Goal: Unclear

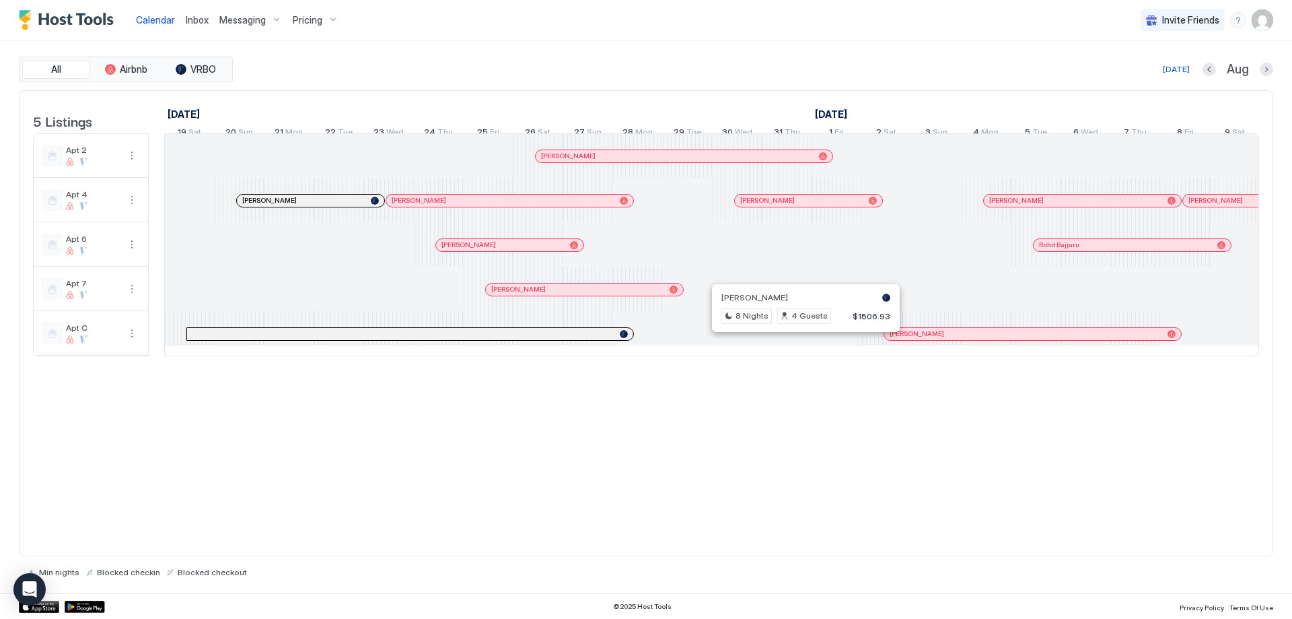
scroll to position [0, 1241]
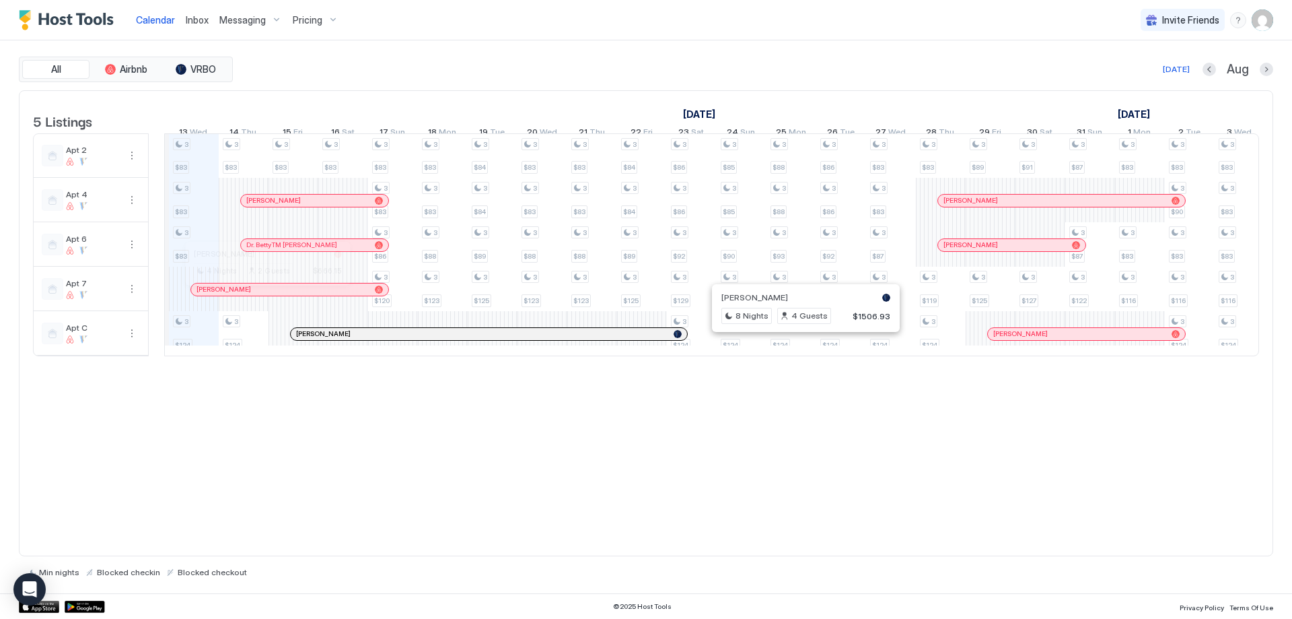
click at [262, 295] on div at bounding box center [262, 289] width 11 height 11
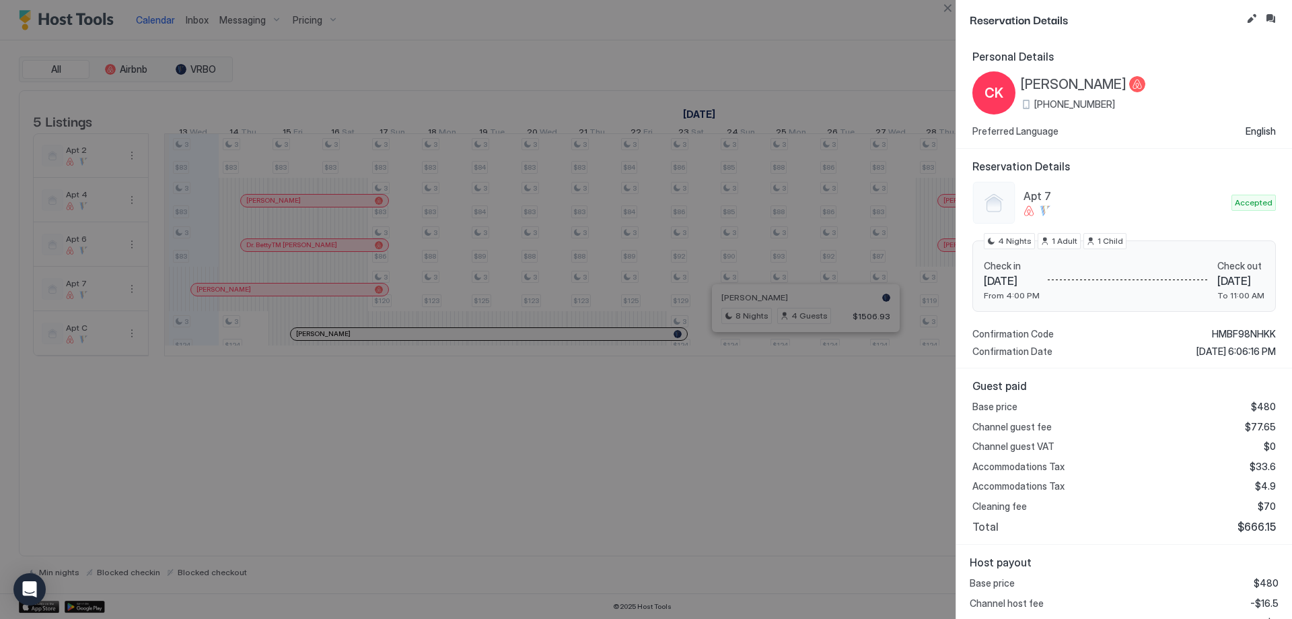
click at [279, 254] on div at bounding box center [646, 309] width 1292 height 619
click at [949, 8] on button "Close" at bounding box center [948, 8] width 16 height 16
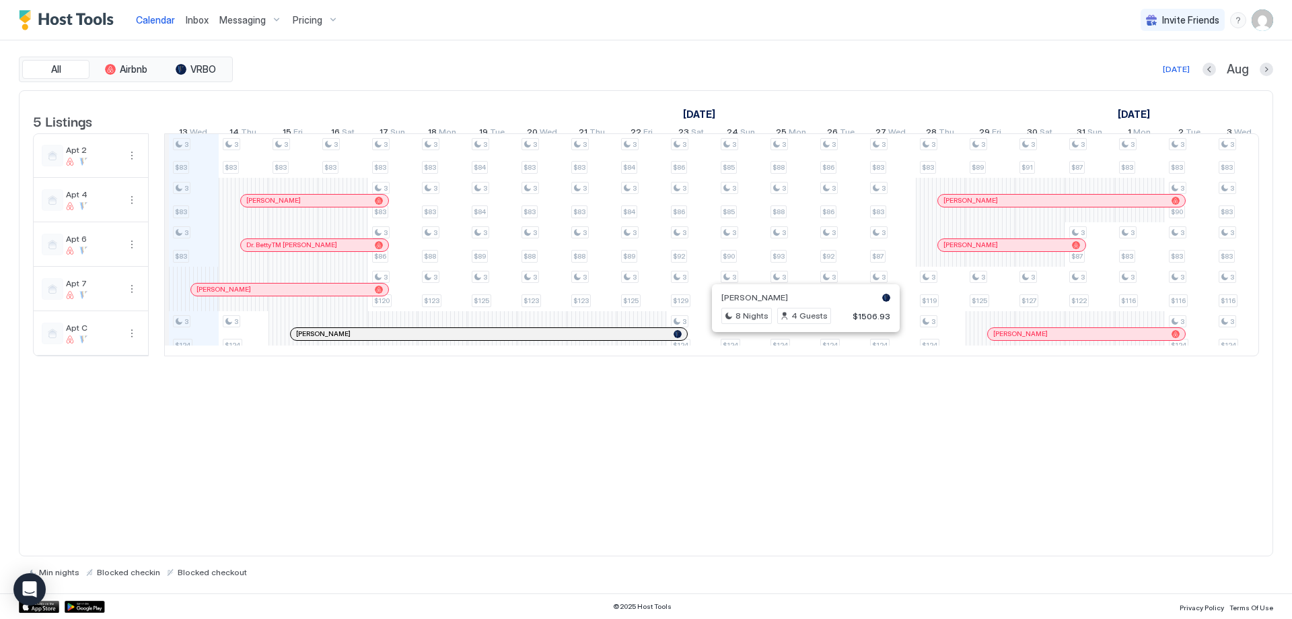
click at [310, 250] on div at bounding box center [310, 245] width 11 height 11
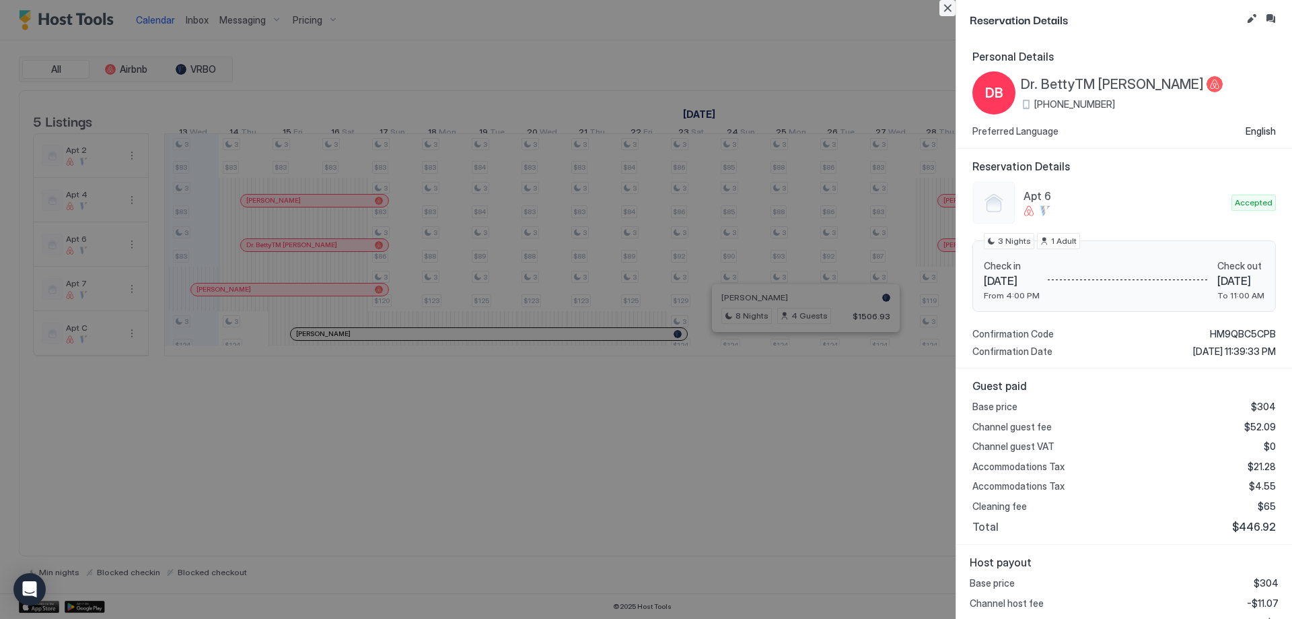
click at [946, 5] on button "Close" at bounding box center [948, 8] width 16 height 16
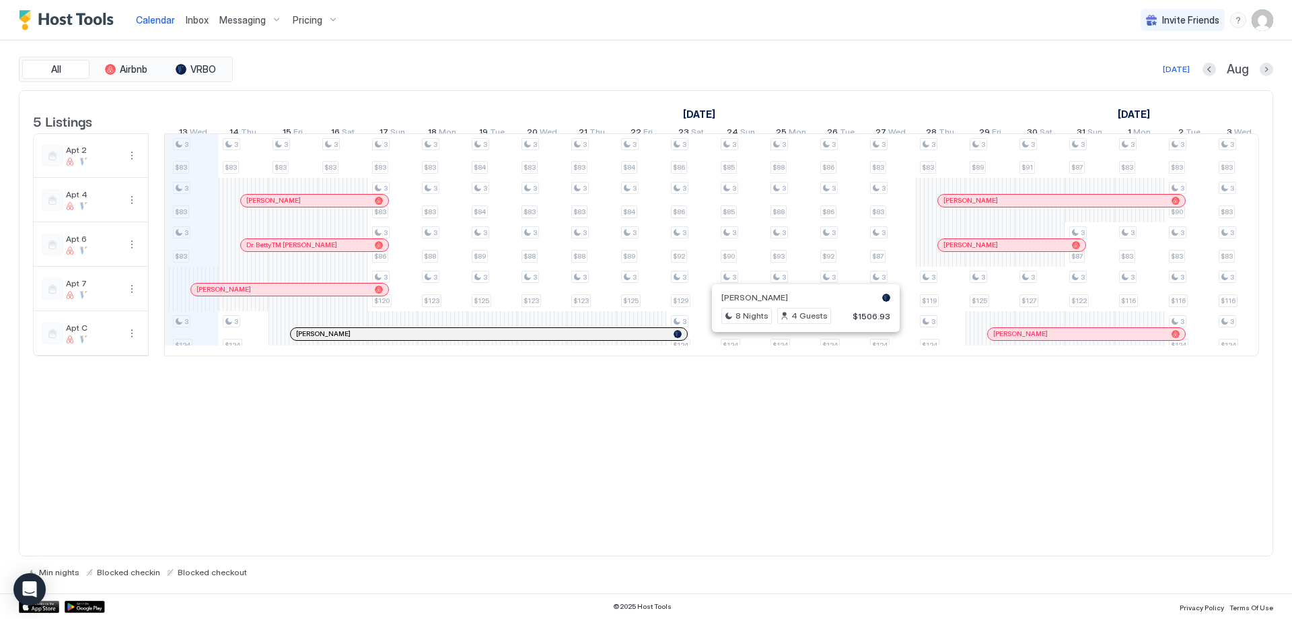
click at [312, 206] on div at bounding box center [312, 200] width 11 height 11
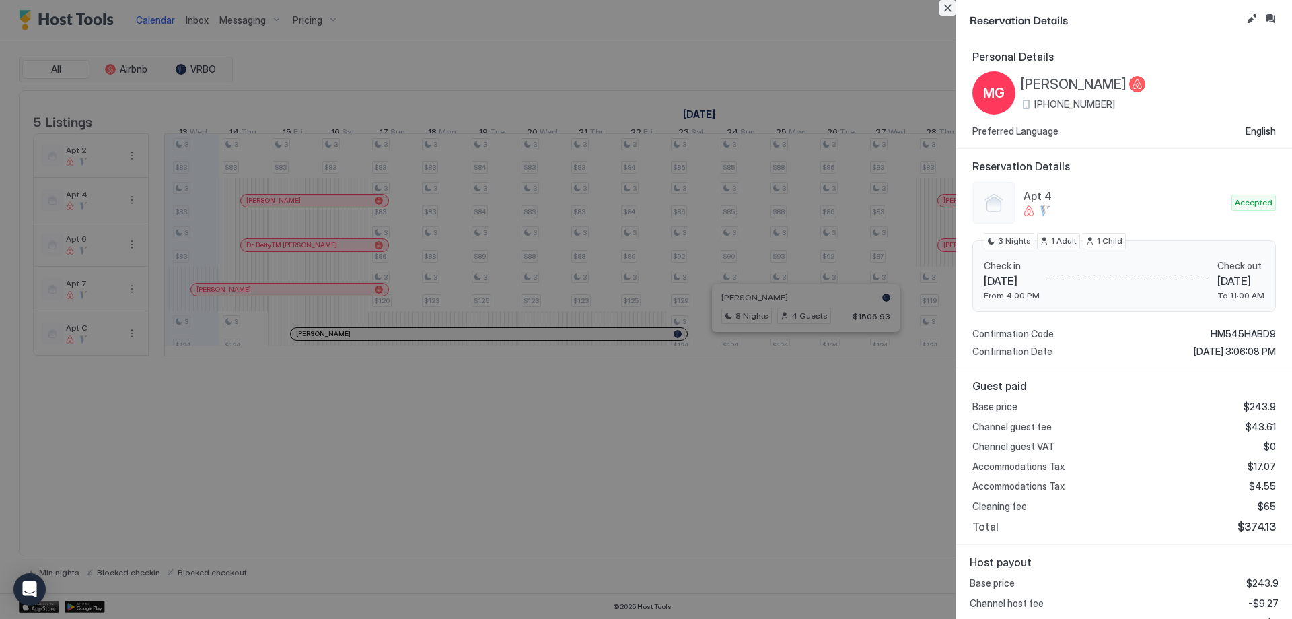
click at [948, 5] on button "Close" at bounding box center [948, 8] width 16 height 16
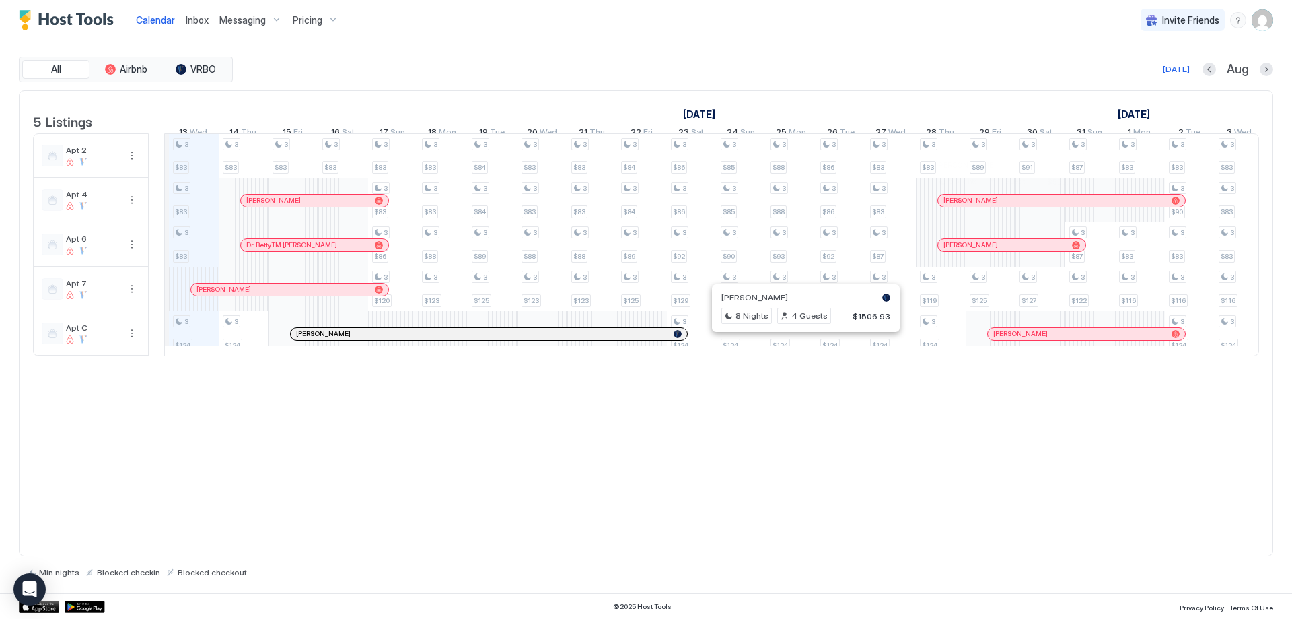
click at [1003, 206] on div at bounding box center [1002, 200] width 11 height 11
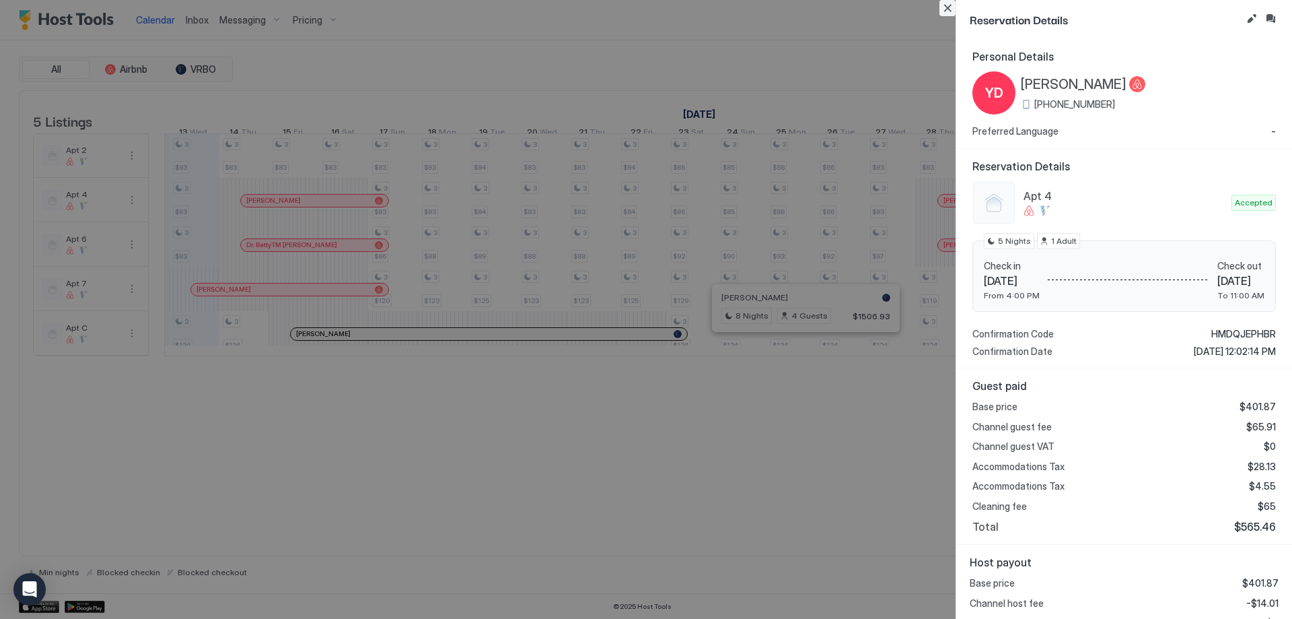
click at [949, 11] on button "Close" at bounding box center [948, 8] width 16 height 16
